Goal: Transaction & Acquisition: Purchase product/service

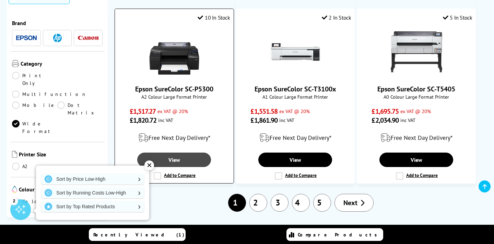
scroll to position [745, 0]
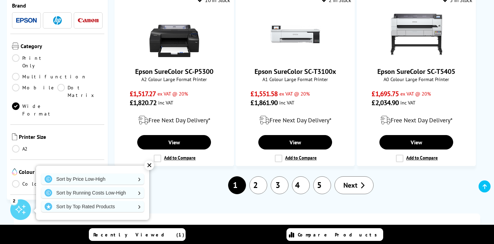
click at [264, 180] on link "2" at bounding box center [259, 185] width 18 height 18
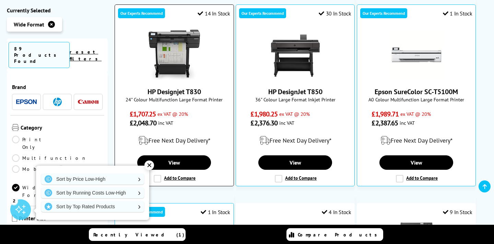
scroll to position [157, 0]
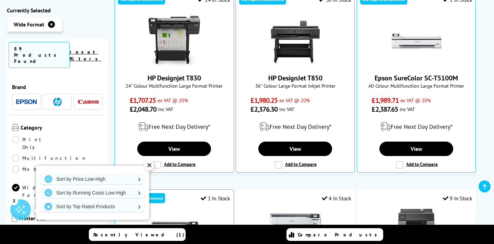
click at [86, 98] on span at bounding box center [88, 102] width 21 height 9
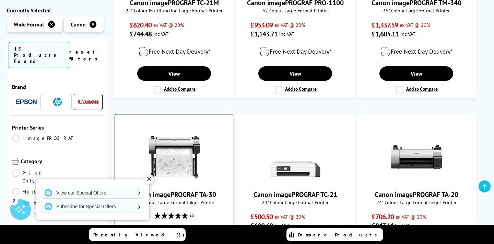
scroll to position [205, 0]
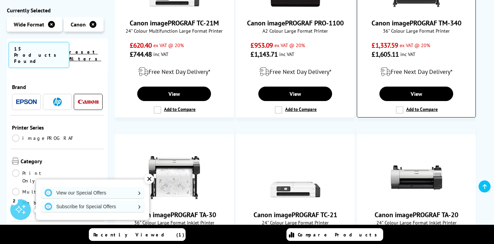
click at [409, 19] on link "Canon imagePROGRAF TM-340" at bounding box center [417, 23] width 90 height 9
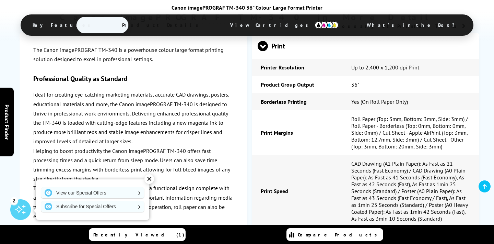
scroll to position [736, 0]
